Goal: Task Accomplishment & Management: Use online tool/utility

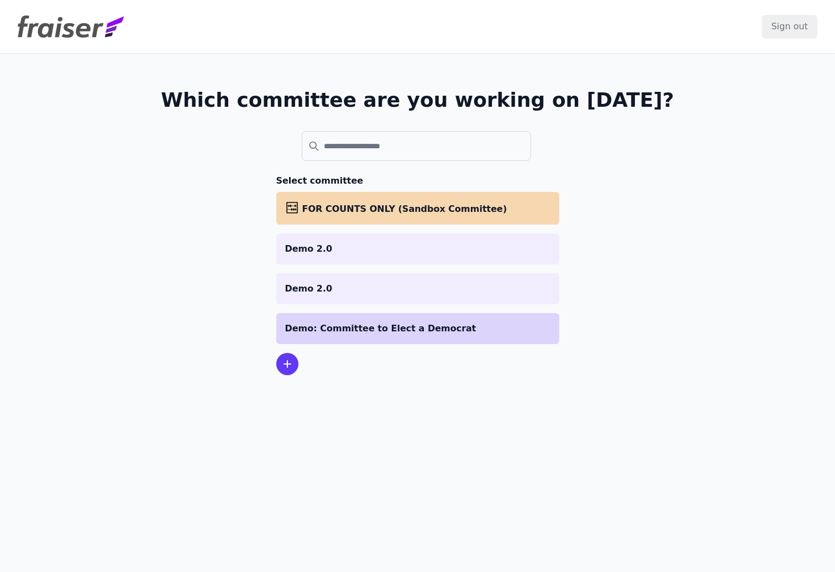
click at [363, 331] on p "Demo: Committee to Elect a Democrat" at bounding box center [417, 328] width 265 height 13
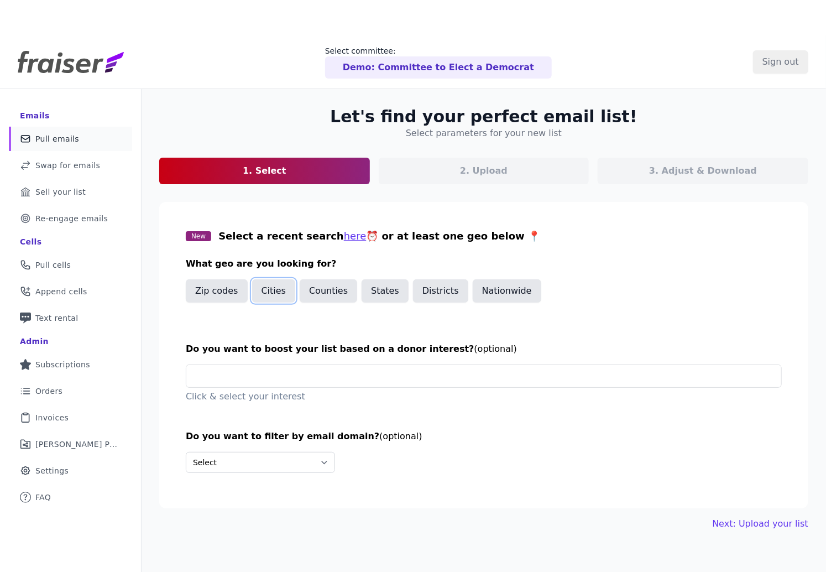
click at [271, 279] on button "Cities" at bounding box center [274, 290] width 44 height 23
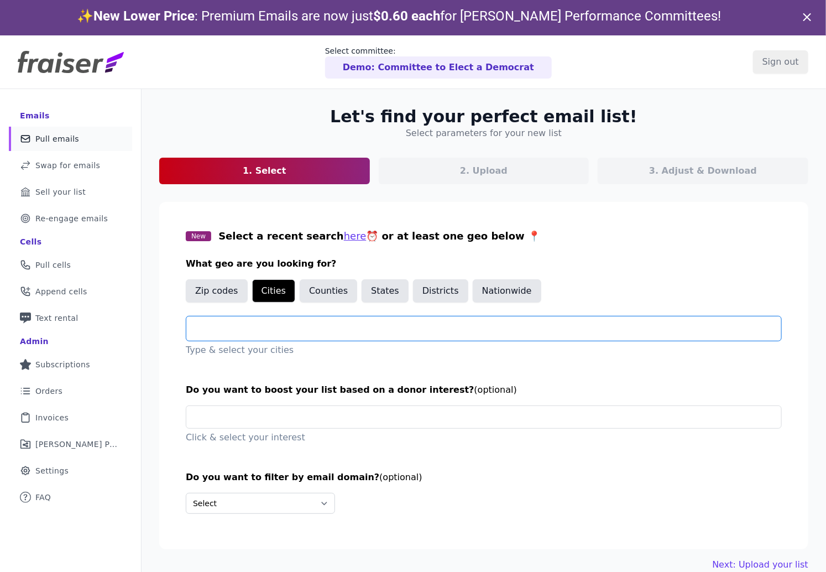
click at [263, 328] on input "text" at bounding box center [488, 328] width 586 height 13
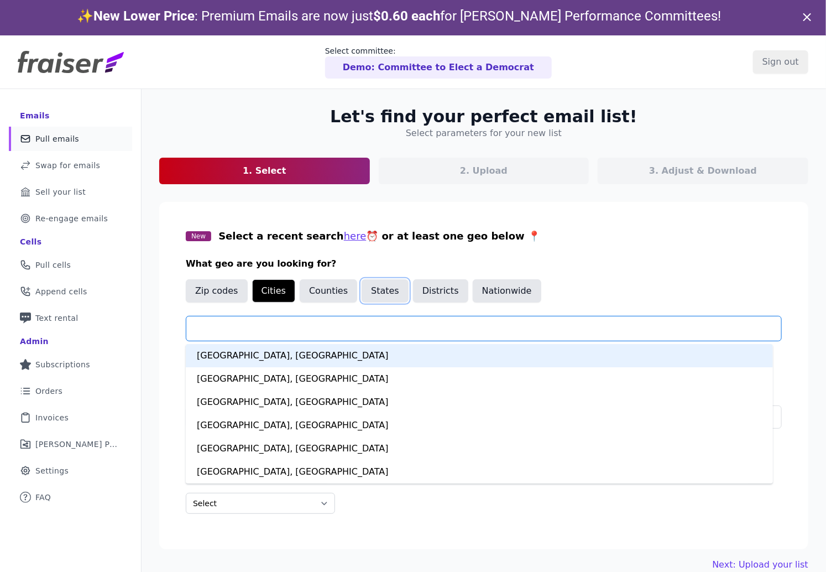
click at [384, 296] on button "States" at bounding box center [385, 290] width 47 height 23
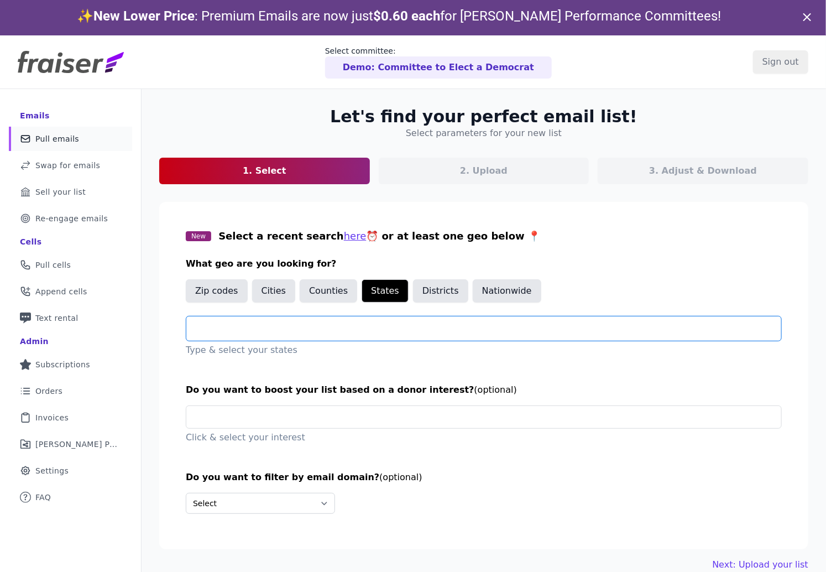
click at [342, 327] on input "text" at bounding box center [488, 328] width 586 height 13
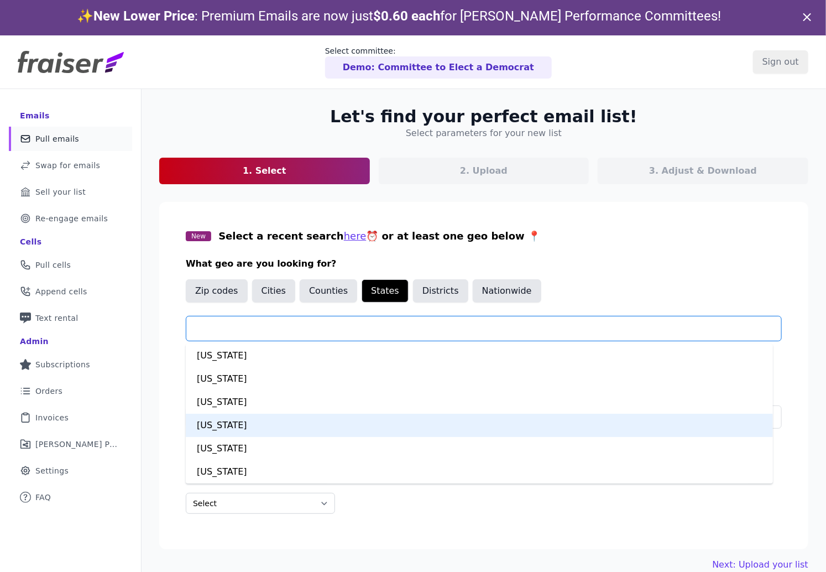
click at [222, 431] on div "[US_STATE]" at bounding box center [479, 425] width 587 height 23
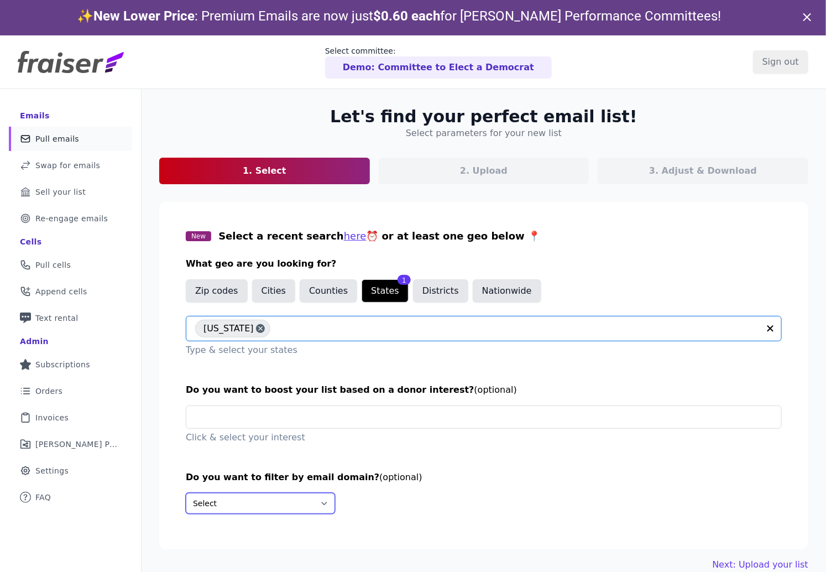
click at [260, 506] on select "Select Include only these domains Include none of these domains" at bounding box center [260, 503] width 149 height 21
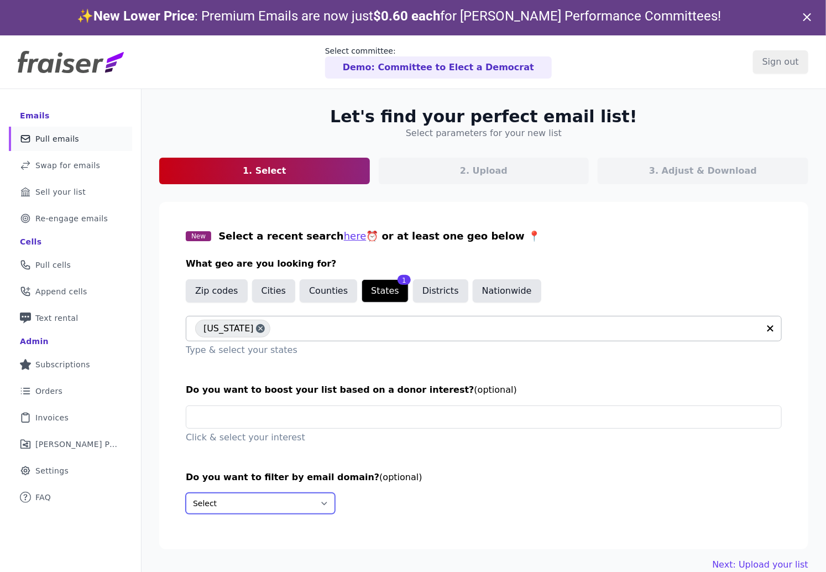
select select "Include"
click at [186, 493] on select "Select Include only these domains Include none of these domains" at bounding box center [260, 503] width 149 height 21
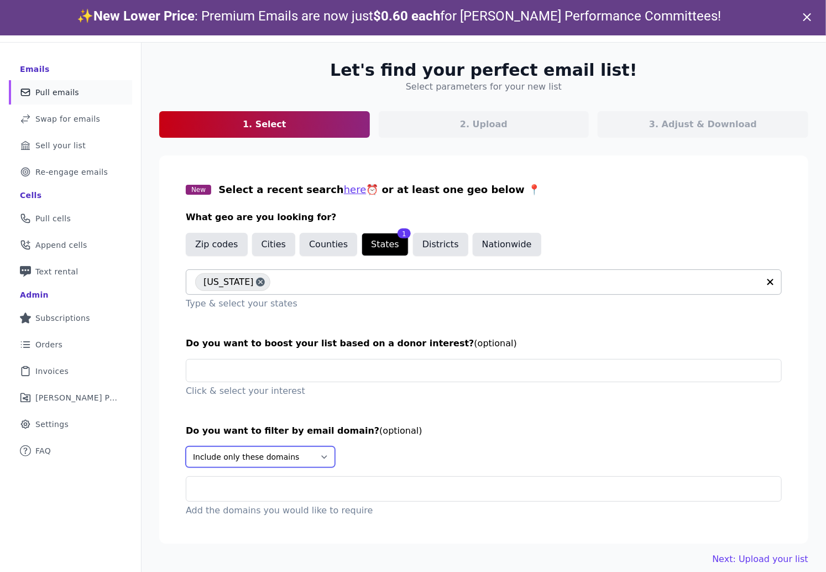
scroll to position [53, 0]
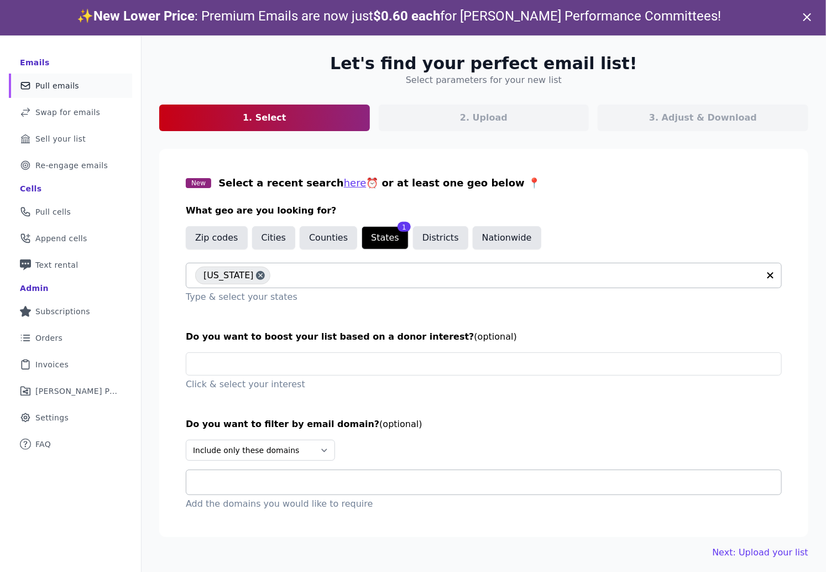
click at [241, 488] on input "text" at bounding box center [488, 481] width 586 height 13
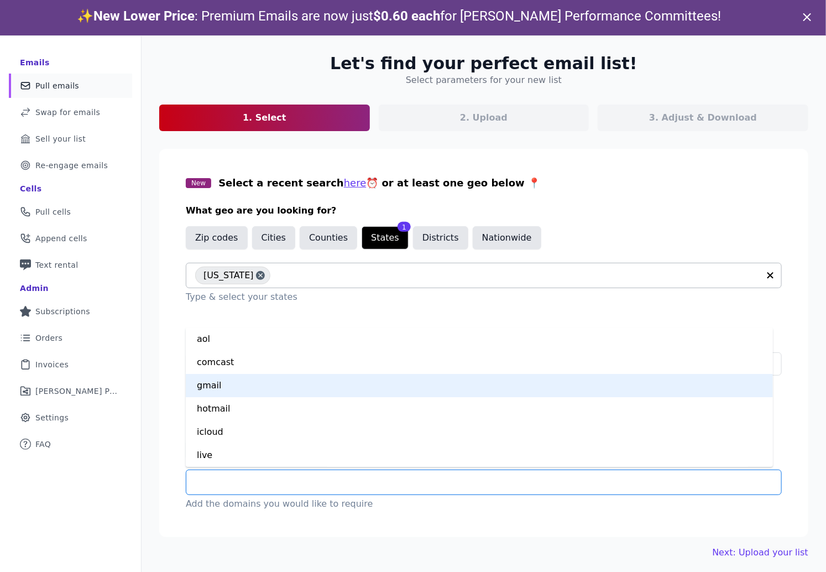
click at [202, 385] on div "gmail" at bounding box center [479, 385] width 587 height 23
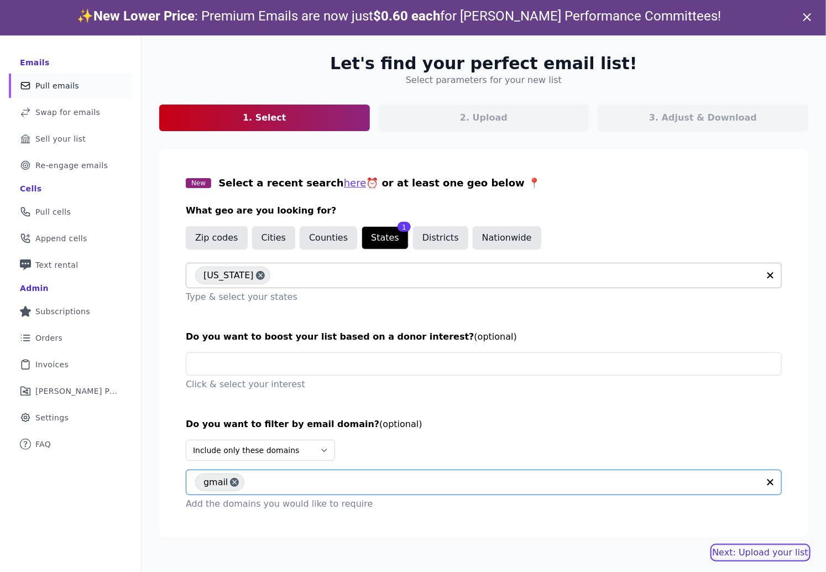
click at [745, 554] on link "Next: Upload your list" at bounding box center [761, 552] width 96 height 13
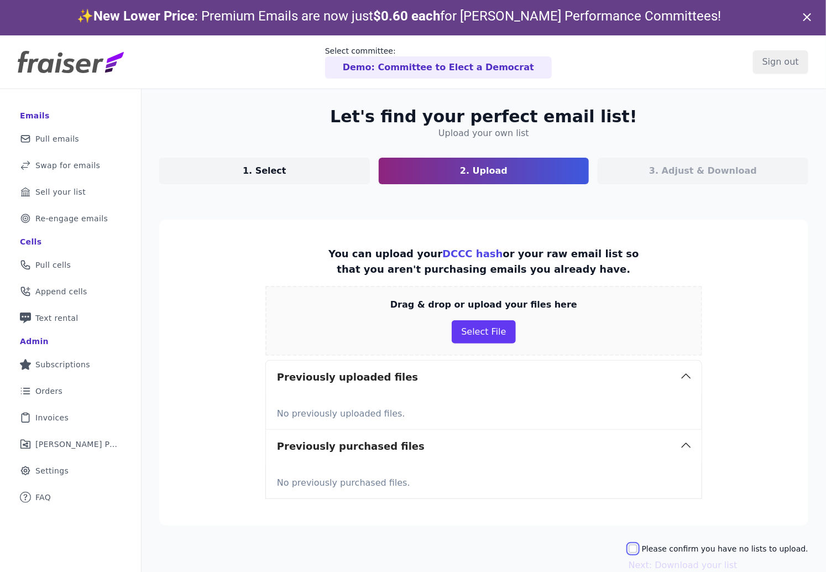
click at [636, 547] on input "Please confirm you have no lists to upload." at bounding box center [633, 548] width 9 height 9
checkbox input "true"
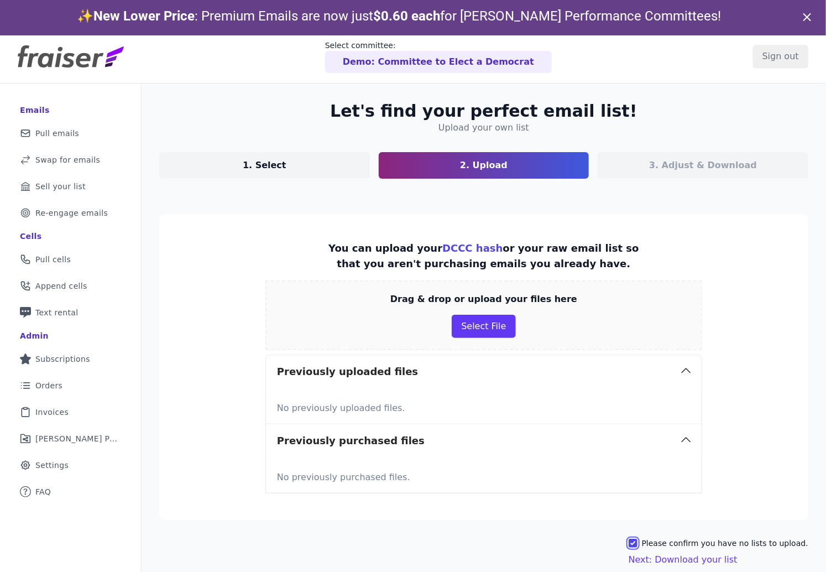
scroll to position [53, 0]
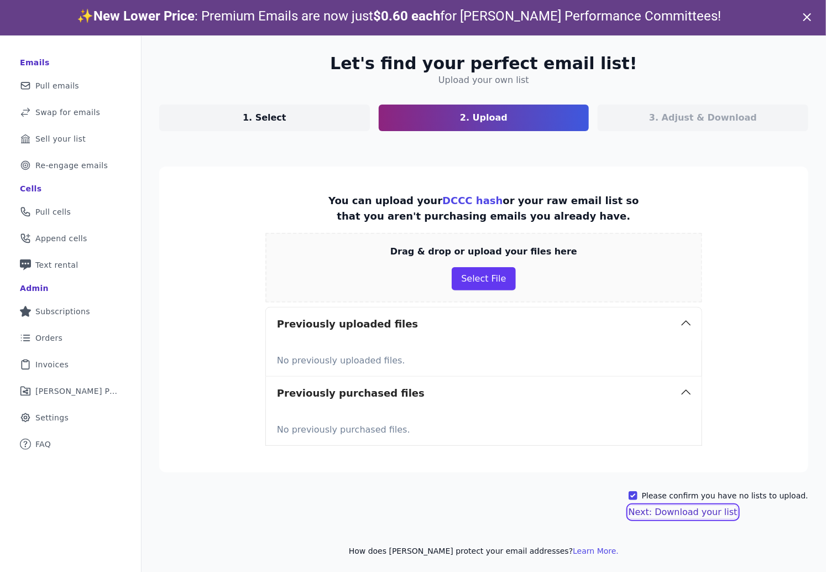
click at [689, 512] on button "Next: Download your list" at bounding box center [683, 511] width 109 height 13
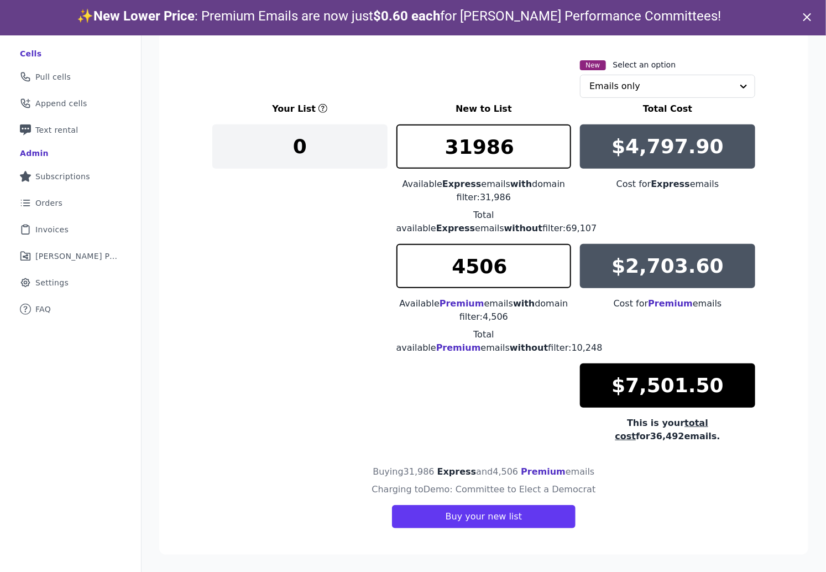
scroll to position [35, 0]
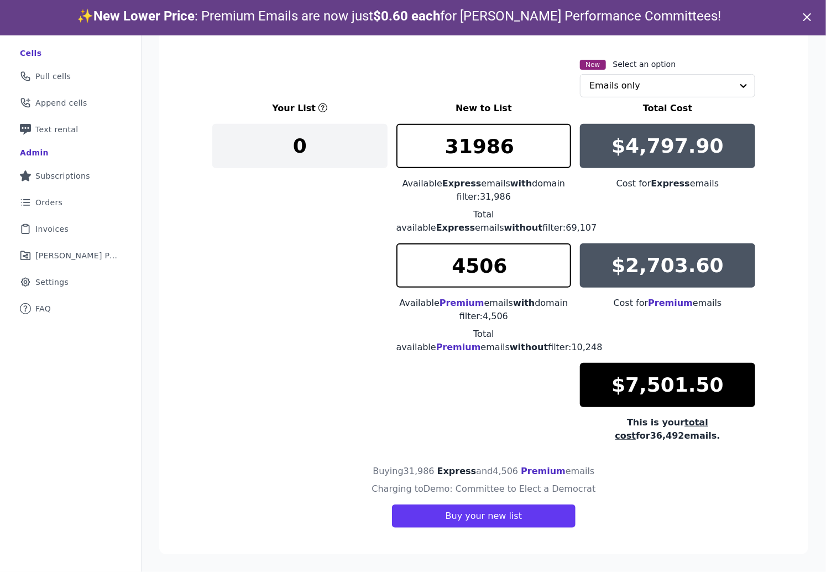
click at [519, 305] on span "with" at bounding box center [524, 302] width 22 height 11
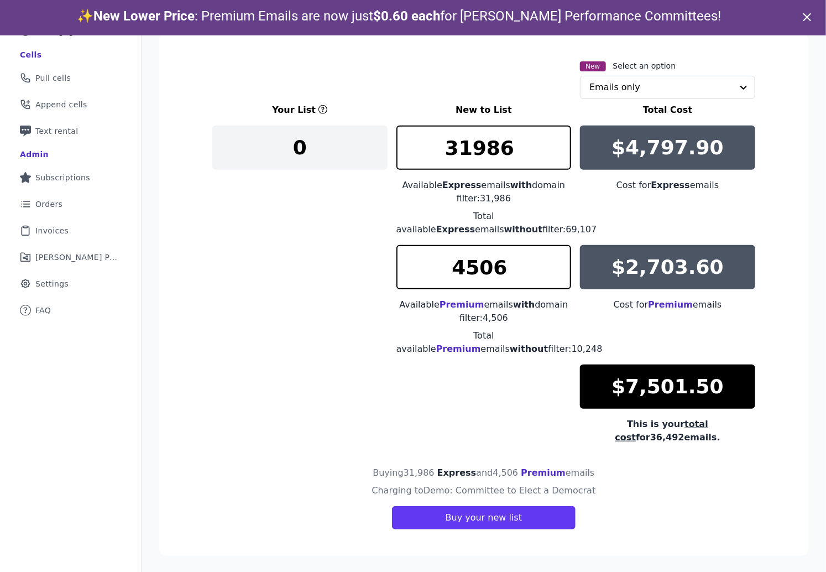
scroll to position [151, 0]
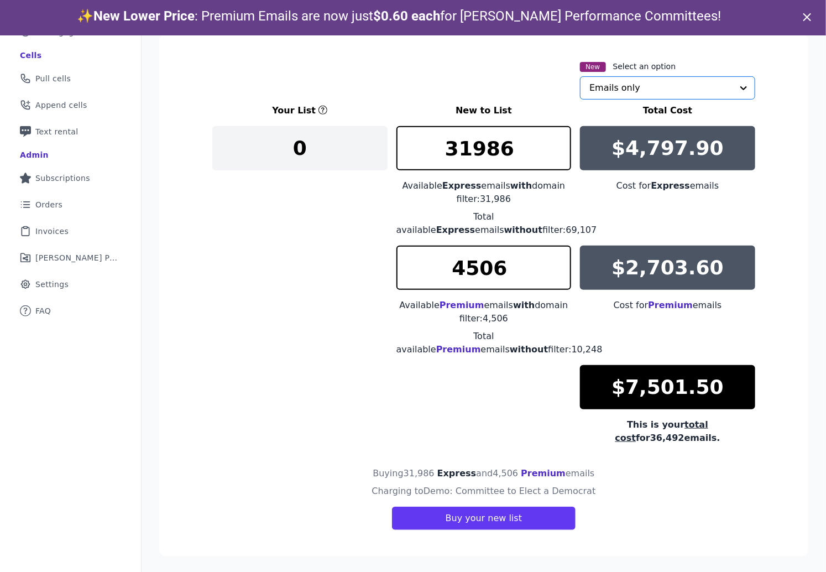
drag, startPoint x: 631, startPoint y: 77, endPoint x: 627, endPoint y: 86, distance: 9.9
click at [631, 78] on input "text" at bounding box center [660, 88] width 143 height 22
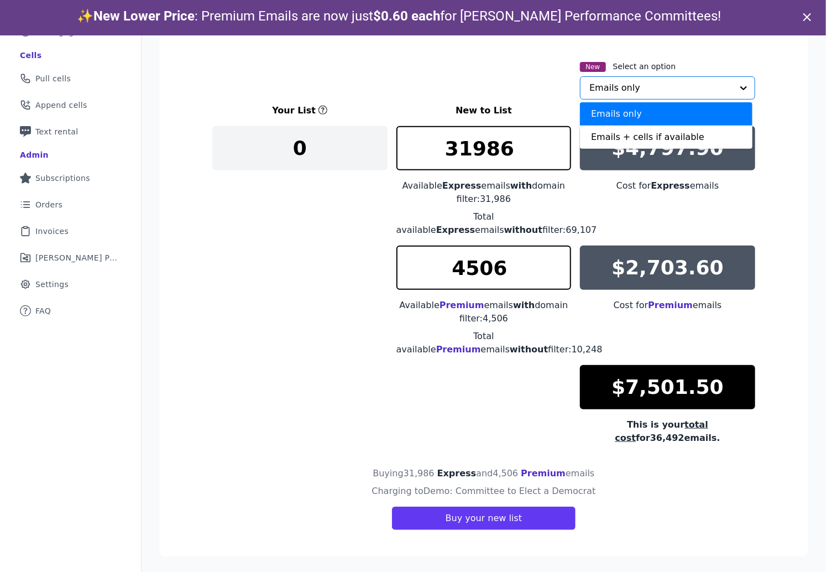
click at [540, 85] on div "New Select an option Emails only Emails + cells if available Option Emails only…" at bounding box center [483, 80] width 543 height 40
